Goal: Task Accomplishment & Management: Use online tool/utility

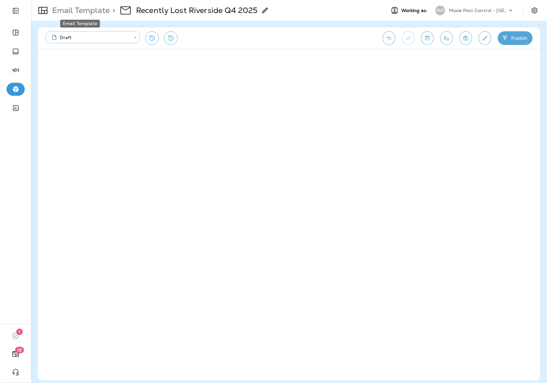
click at [100, 10] on p "Email Template" at bounding box center [79, 11] width 60 height 10
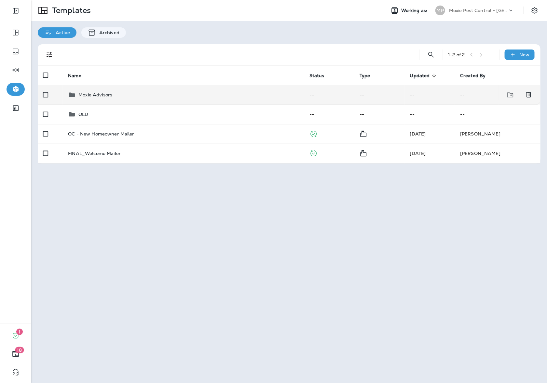
click at [90, 92] on p "Moxie Advisors" at bounding box center [95, 94] width 34 height 5
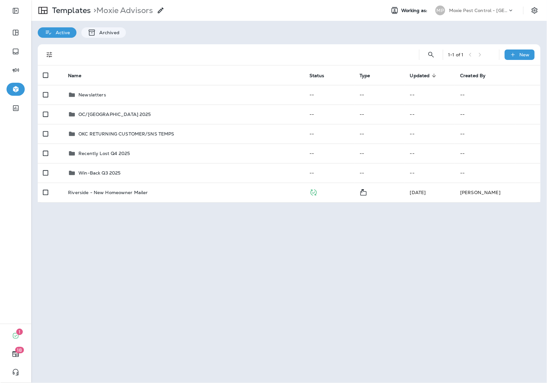
click at [90, 92] on p "Newsletters" at bounding box center [92, 94] width 28 height 5
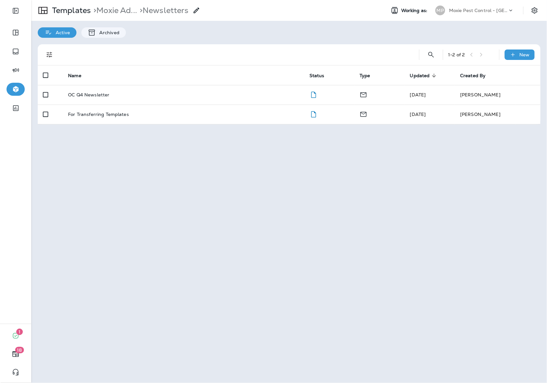
click at [90, 92] on p "OC Q4 Newsletter" at bounding box center [88, 94] width 41 height 5
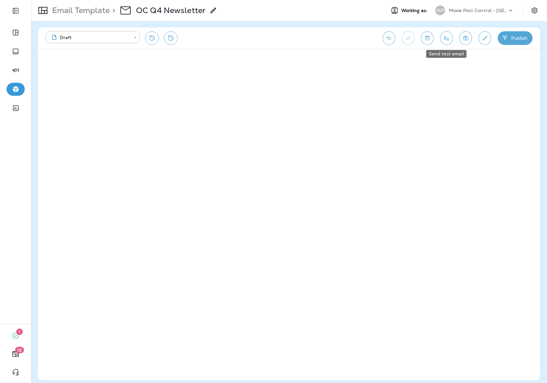
click at [448, 42] on button "Send test email" at bounding box center [446, 38] width 13 height 14
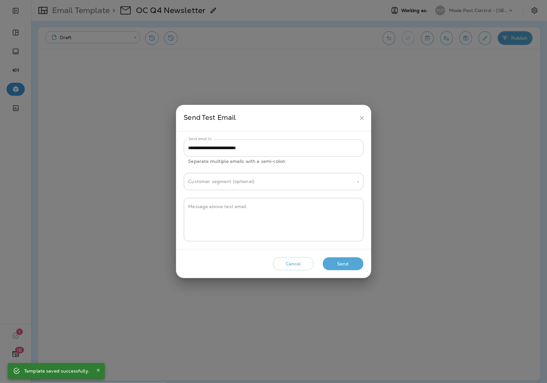
click at [275, 152] on input "**********" at bounding box center [274, 147] width 180 height 17
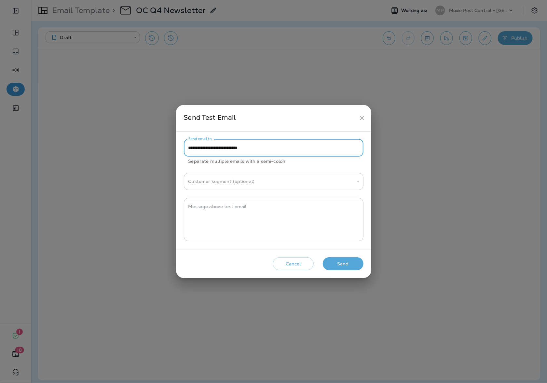
paste input "**********"
type input "**********"
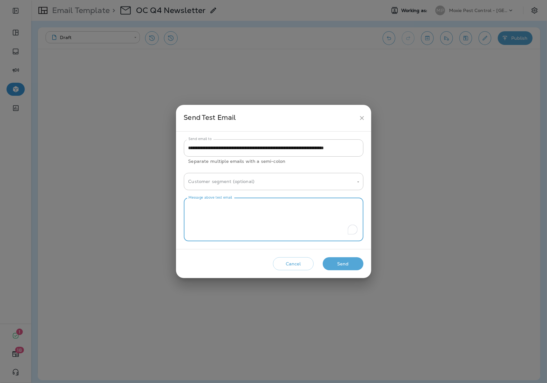
click at [271, 220] on textarea "Message above test email" at bounding box center [273, 219] width 171 height 33
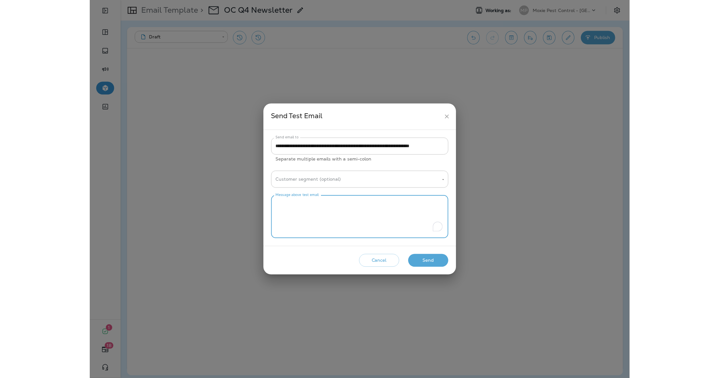
scroll to position [0, 0]
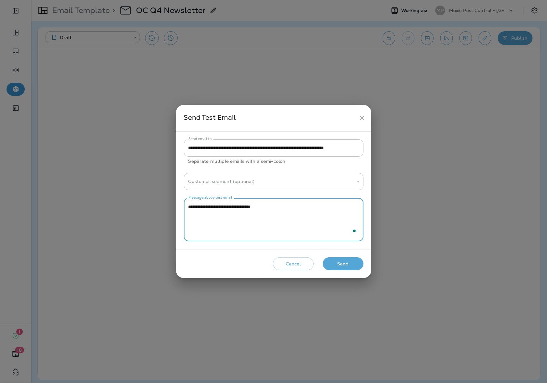
type textarea "**********"
click at [335, 265] on button "Send" at bounding box center [343, 263] width 41 height 13
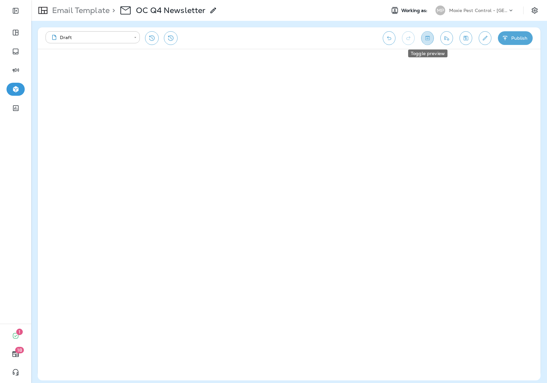
click at [429, 37] on icon "Toggle preview" at bounding box center [427, 38] width 7 height 7
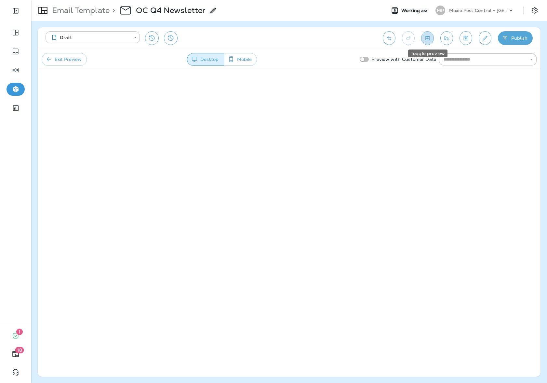
click at [428, 38] on icon "Toggle preview" at bounding box center [427, 38] width 7 height 7
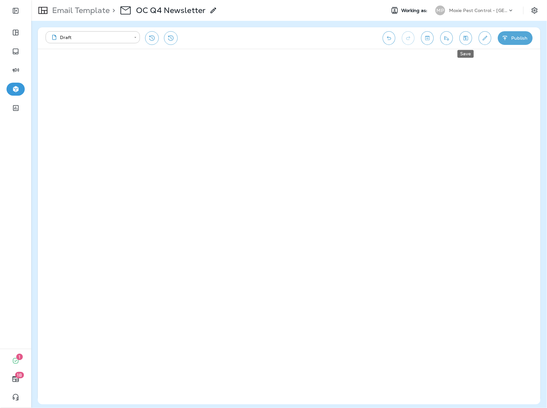
click at [467, 41] on icon "Save" at bounding box center [465, 38] width 7 height 7
click at [84, 11] on p "Email Template" at bounding box center [79, 11] width 60 height 10
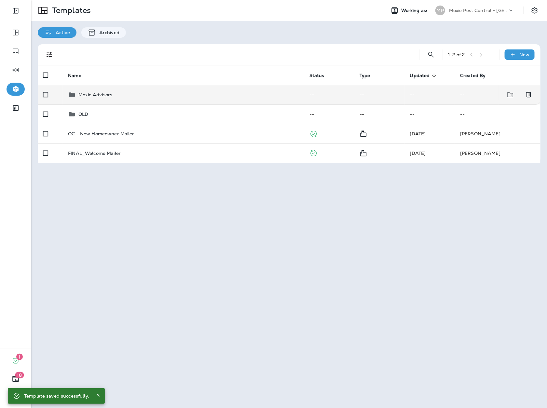
click at [90, 93] on p "Moxie Advisors" at bounding box center [95, 94] width 34 height 5
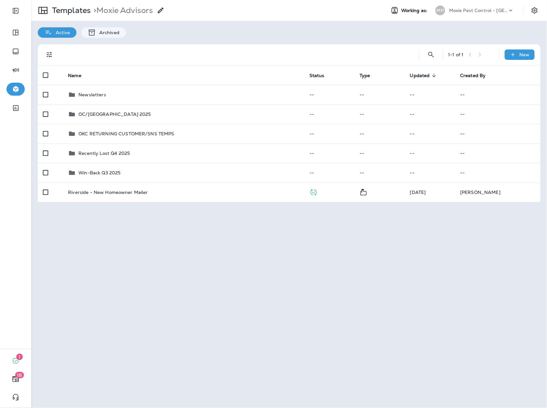
click at [90, 93] on p "Newsletters" at bounding box center [92, 94] width 28 height 5
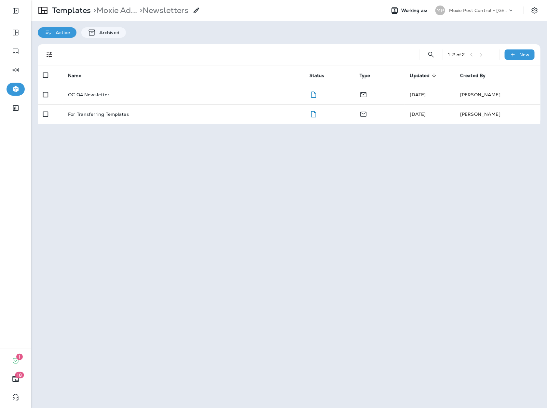
click at [475, 6] on div "Moxie Pest Control - [GEOGRAPHIC_DATA]" at bounding box center [478, 11] width 59 height 10
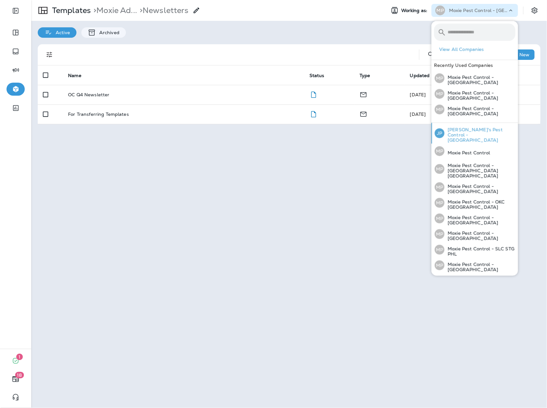
click at [462, 131] on p "[PERSON_NAME]'s Pest Control - [GEOGRAPHIC_DATA]" at bounding box center [480, 135] width 71 height 16
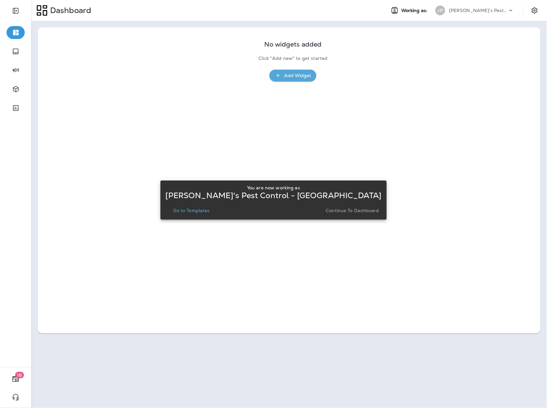
click at [359, 208] on p "Continue to Dashboard" at bounding box center [352, 210] width 53 height 5
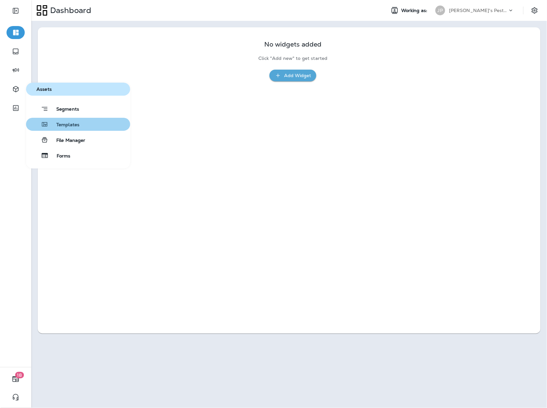
click at [81, 124] on button "Templates" at bounding box center [78, 124] width 104 height 13
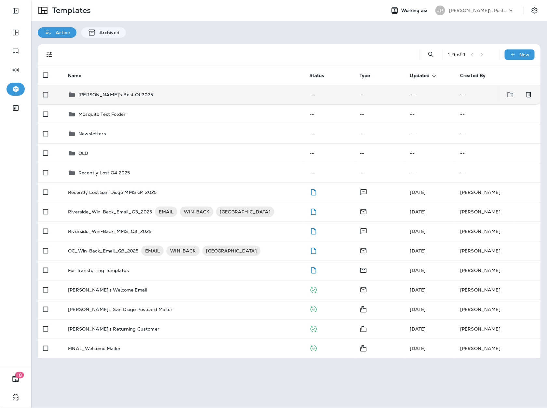
click at [97, 94] on p "[PERSON_NAME]'s Best Of 2025" at bounding box center [115, 94] width 75 height 5
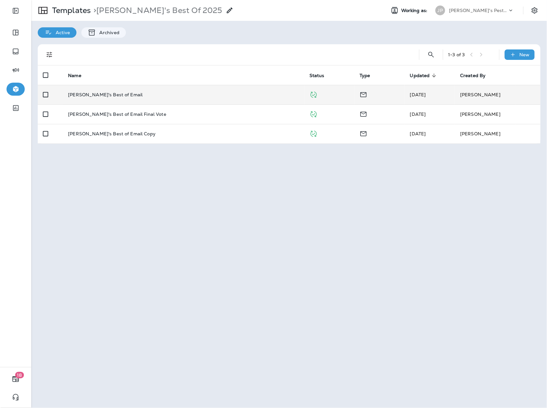
click at [96, 95] on p "[PERSON_NAME]'s Best of Email" at bounding box center [105, 94] width 75 height 5
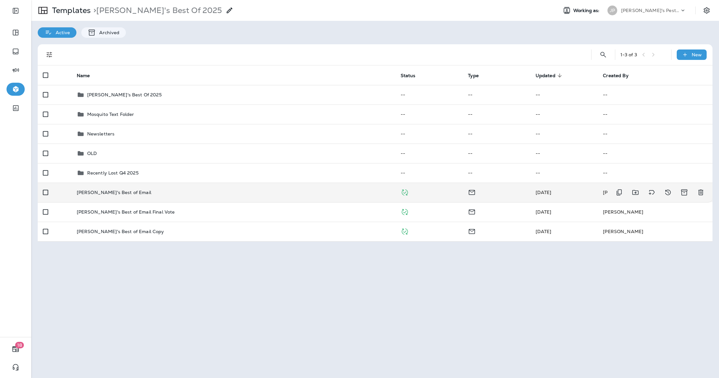
click at [109, 192] on p "[PERSON_NAME]'s Best of Email" at bounding box center [114, 192] width 75 height 5
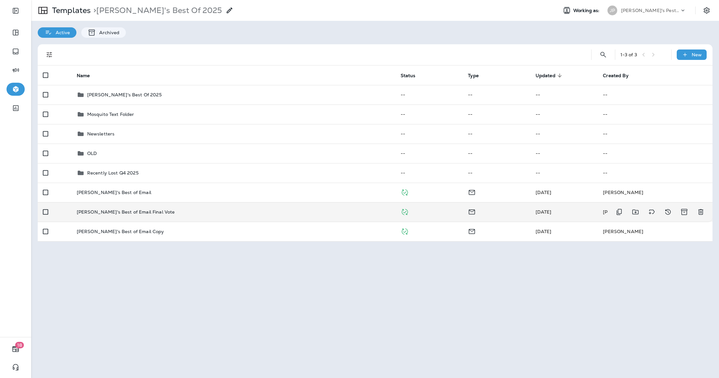
click at [118, 212] on p "[PERSON_NAME]'s Best of Email Final Vote" at bounding box center [126, 211] width 98 height 5
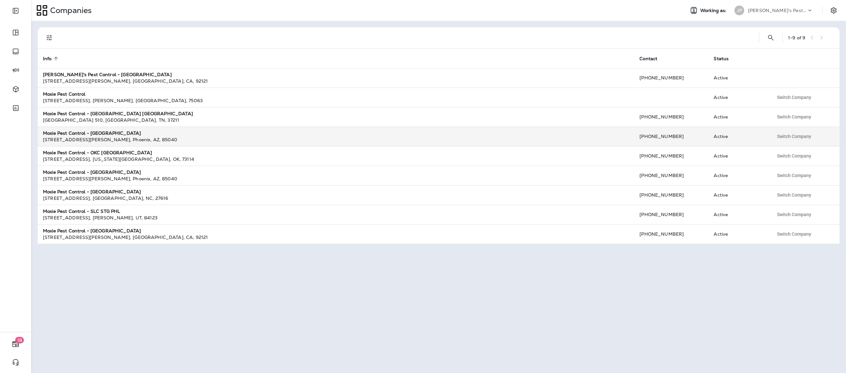
click at [96, 131] on strong "Moxie Pest Control - [GEOGRAPHIC_DATA]" at bounding box center [92, 133] width 98 height 6
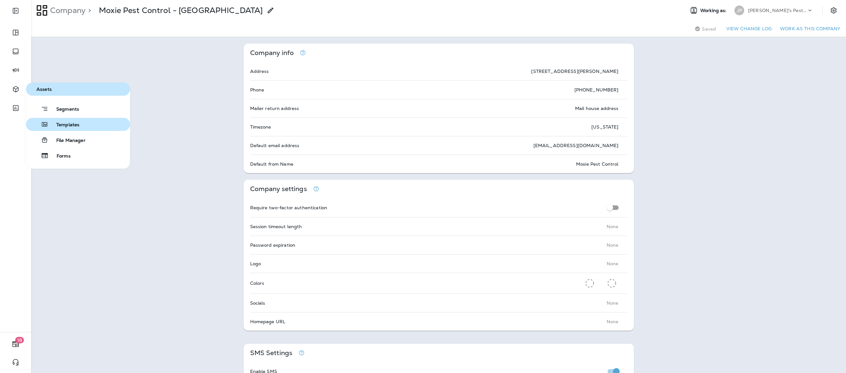
click at [73, 122] on span "Templates" at bounding box center [63, 125] width 31 height 6
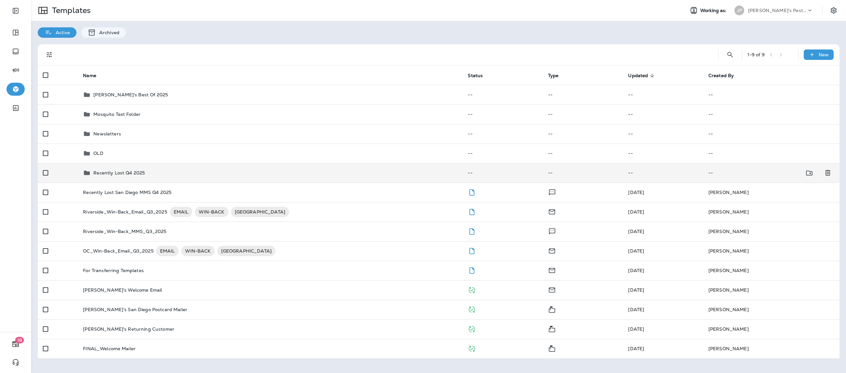
click at [119, 170] on p "Recently Lost Q4 2025" at bounding box center [118, 172] width 51 height 5
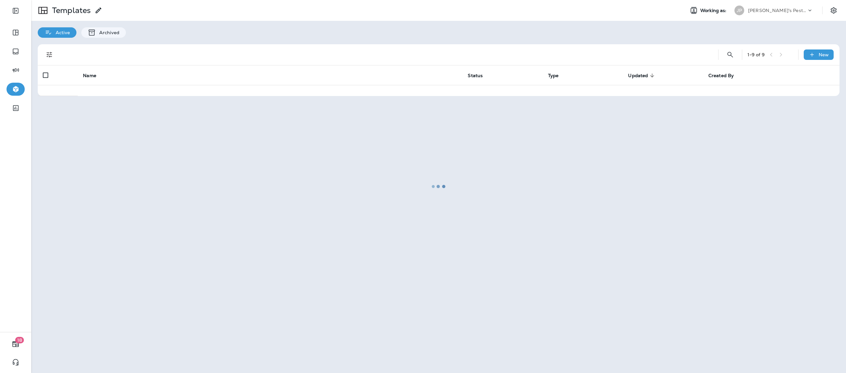
click at [119, 170] on div at bounding box center [439, 187] width 814 height 372
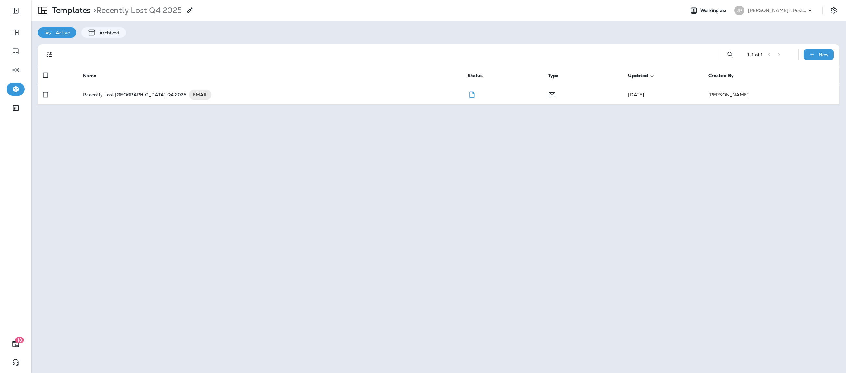
click at [758, 12] on p "[PERSON_NAME]'s Pest Control - [GEOGRAPHIC_DATA]" at bounding box center [777, 10] width 59 height 5
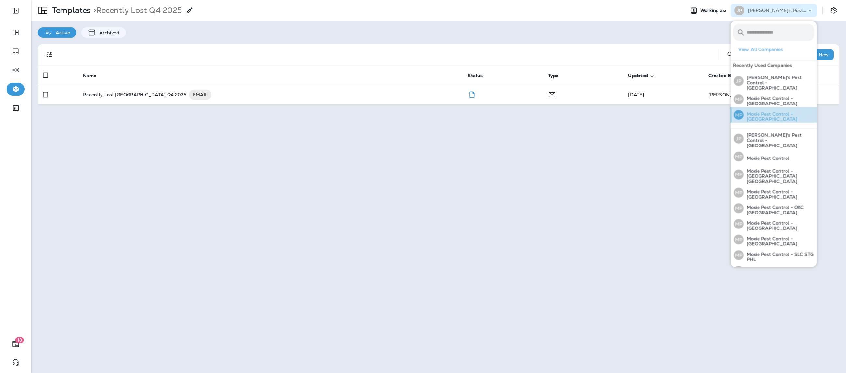
click at [771, 107] on div "MP Moxie Pest Control - OC Riverside" at bounding box center [775, 115] width 86 height 16
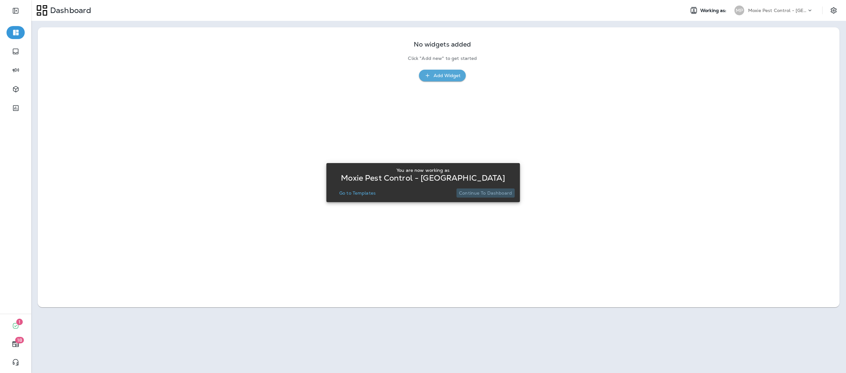
click at [497, 191] on p "Continue to Dashboard" at bounding box center [485, 192] width 53 height 5
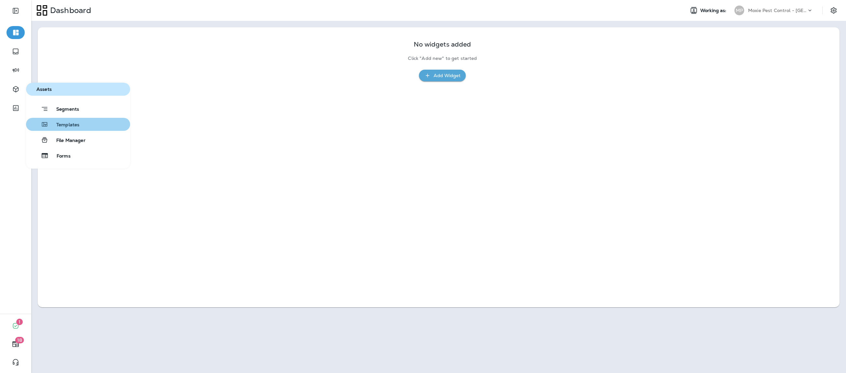
click at [71, 124] on span "Templates" at bounding box center [63, 125] width 31 height 6
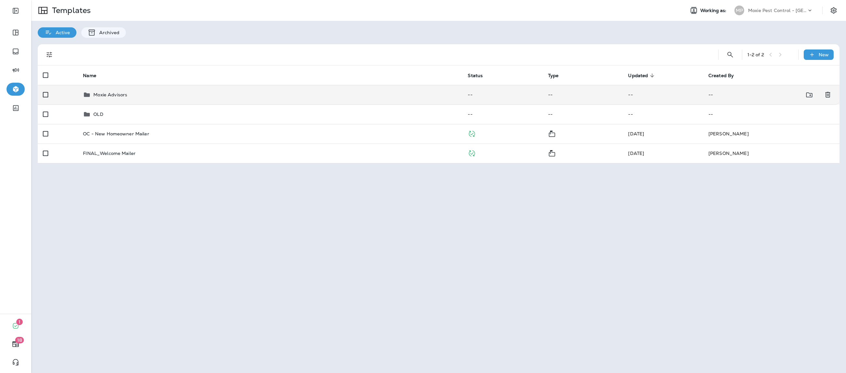
click at [110, 93] on p "Moxie Advisors" at bounding box center [110, 94] width 34 height 5
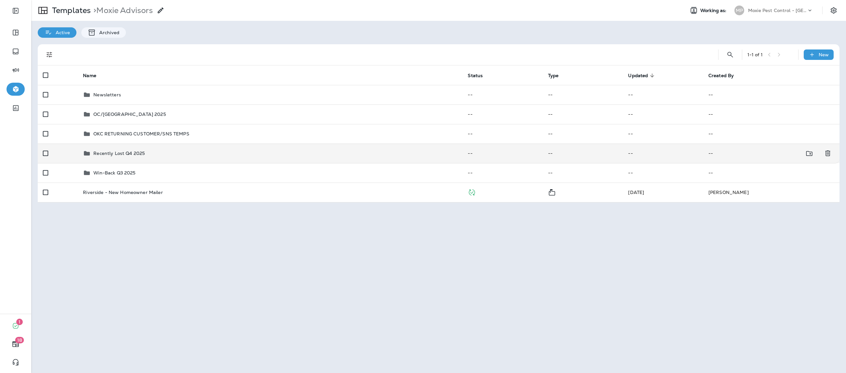
click at [105, 151] on p "Recently Lost Q4 2025" at bounding box center [118, 153] width 51 height 5
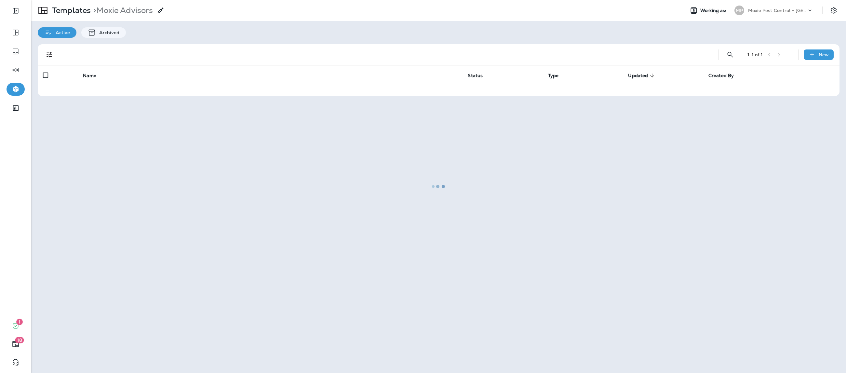
click at [105, 151] on div at bounding box center [439, 187] width 814 height 372
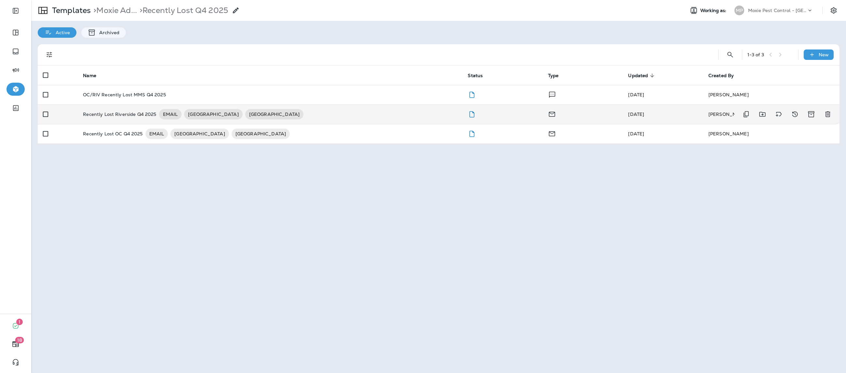
click at [137, 117] on p "Recently Lost Riverside Q4 2025" at bounding box center [119, 114] width 73 height 10
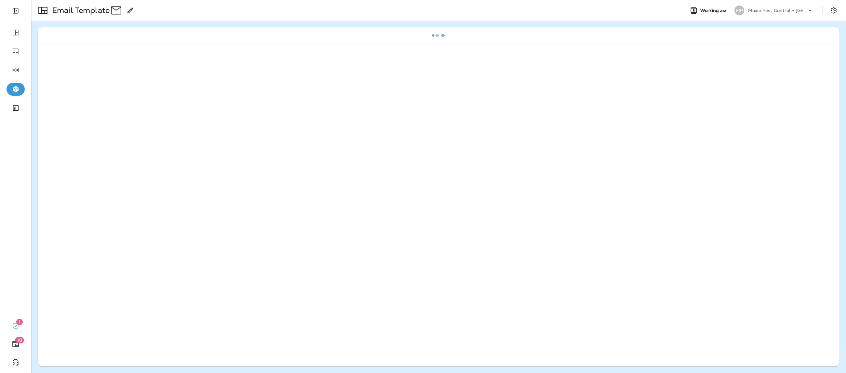
click at [137, 117] on div at bounding box center [439, 205] width 802 height 322
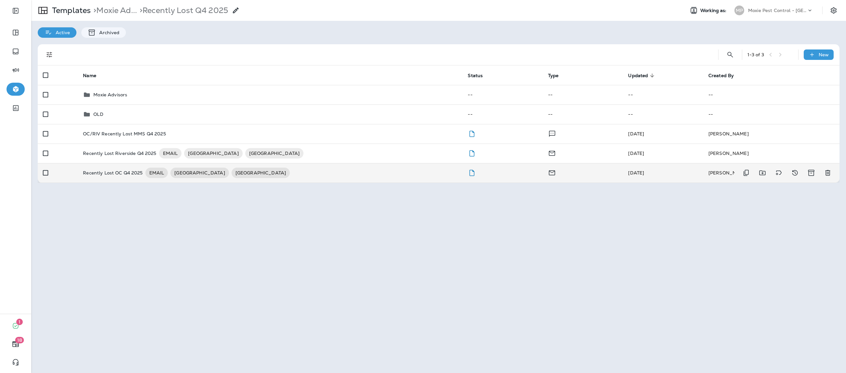
click at [109, 167] on td "Recently Lost OC Q4 2025 EMAIL RIVERSIDE ORANGE COUNTY" at bounding box center [270, 173] width 385 height 20
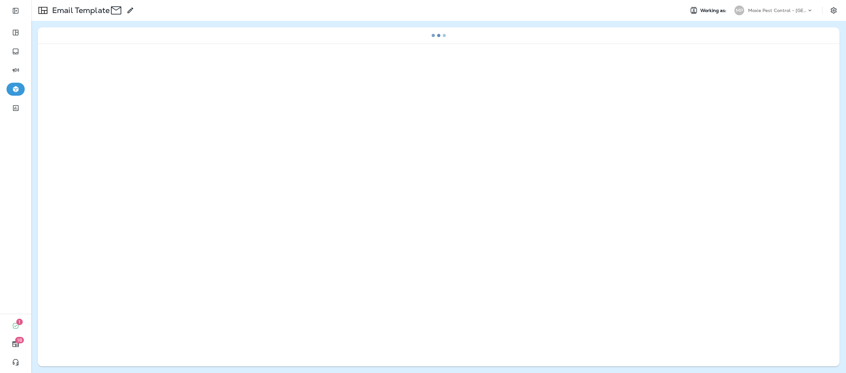
click at [109, 167] on div at bounding box center [439, 205] width 802 height 322
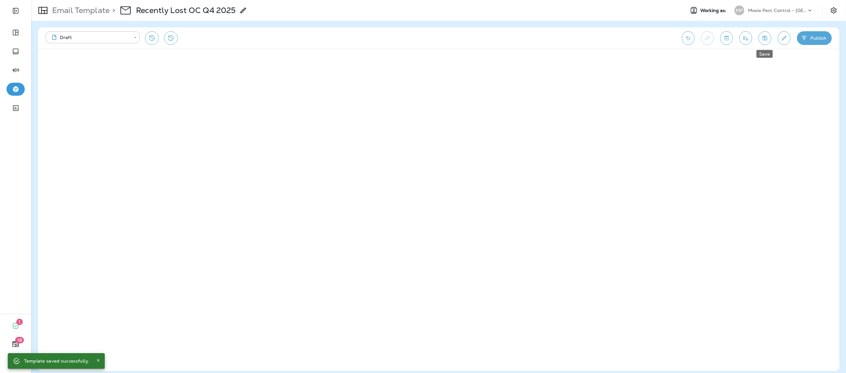
click at [765, 39] on icon "Save" at bounding box center [765, 38] width 5 height 5
